Goal: Task Accomplishment & Management: Use online tool/utility

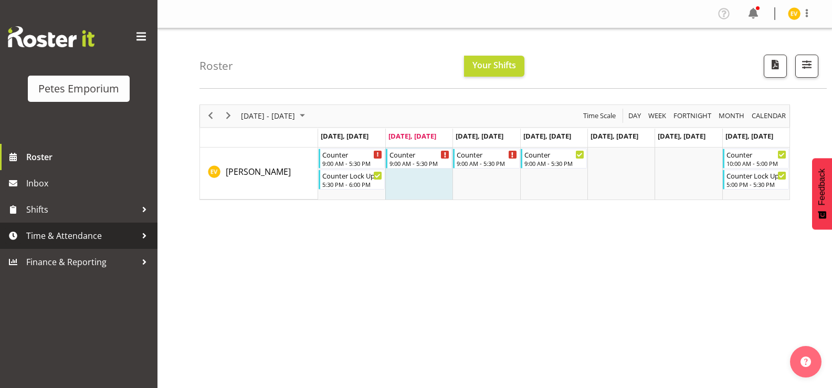
click at [102, 247] on link "Time & Attendance" at bounding box center [78, 236] width 157 height 26
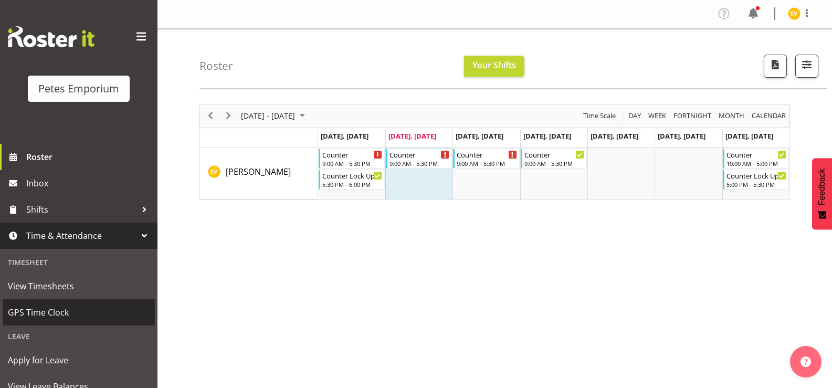
click at [72, 314] on span "GPS Time Clock" at bounding box center [79, 312] width 142 height 16
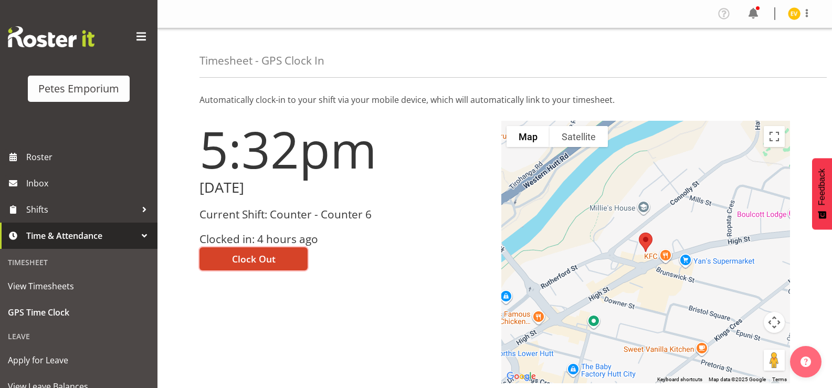
click at [251, 257] on span "Clock Out" at bounding box center [254, 259] width 44 height 14
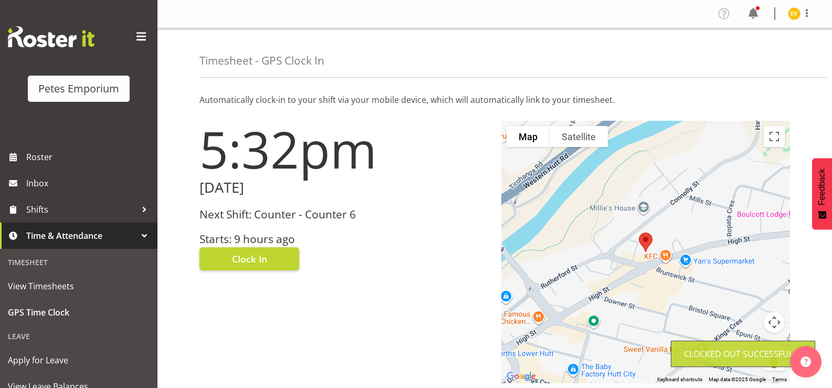
click at [795, 15] on img at bounding box center [794, 13] width 13 height 13
click at [767, 53] on link "Log Out" at bounding box center [762, 55] width 101 height 19
